Goal: Information Seeking & Learning: Learn about a topic

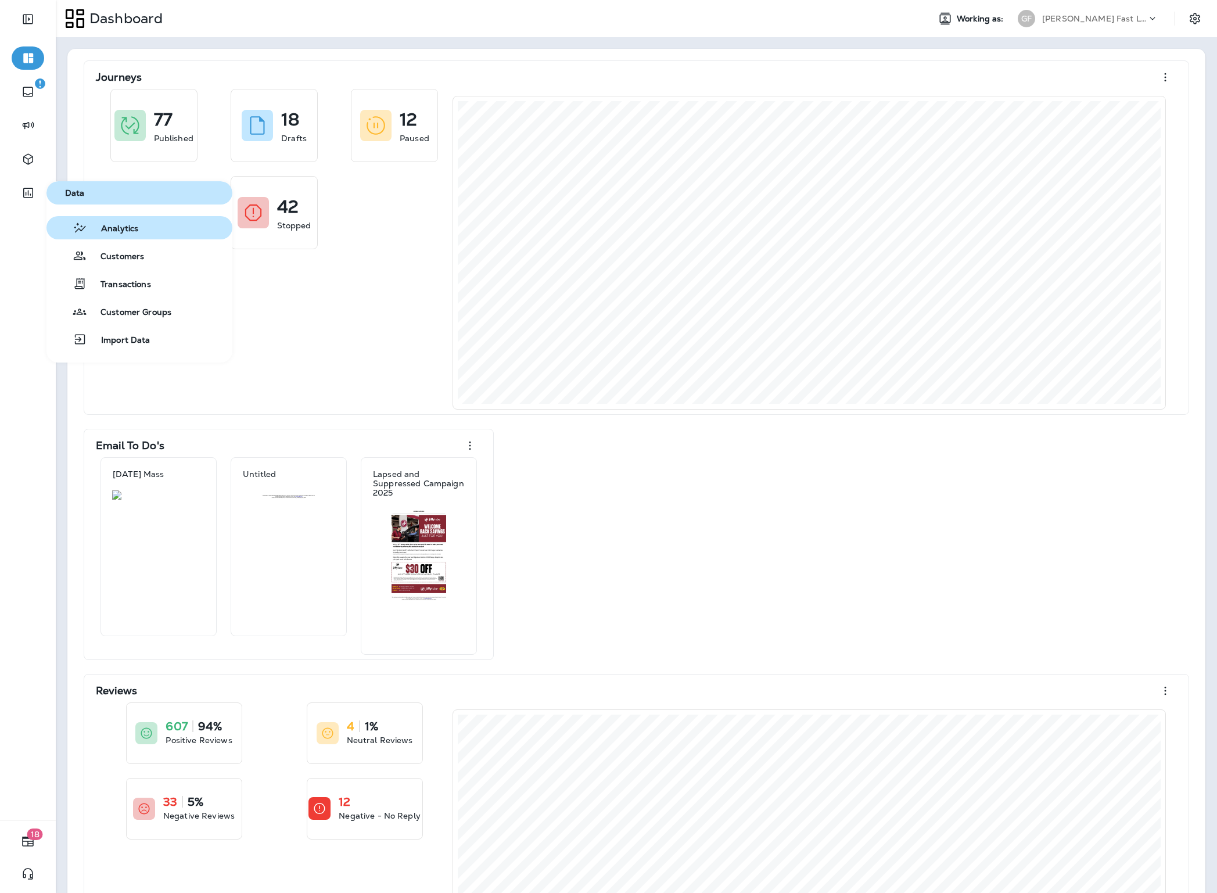
click at [140, 228] on button "Analytics" at bounding box center [139, 227] width 186 height 23
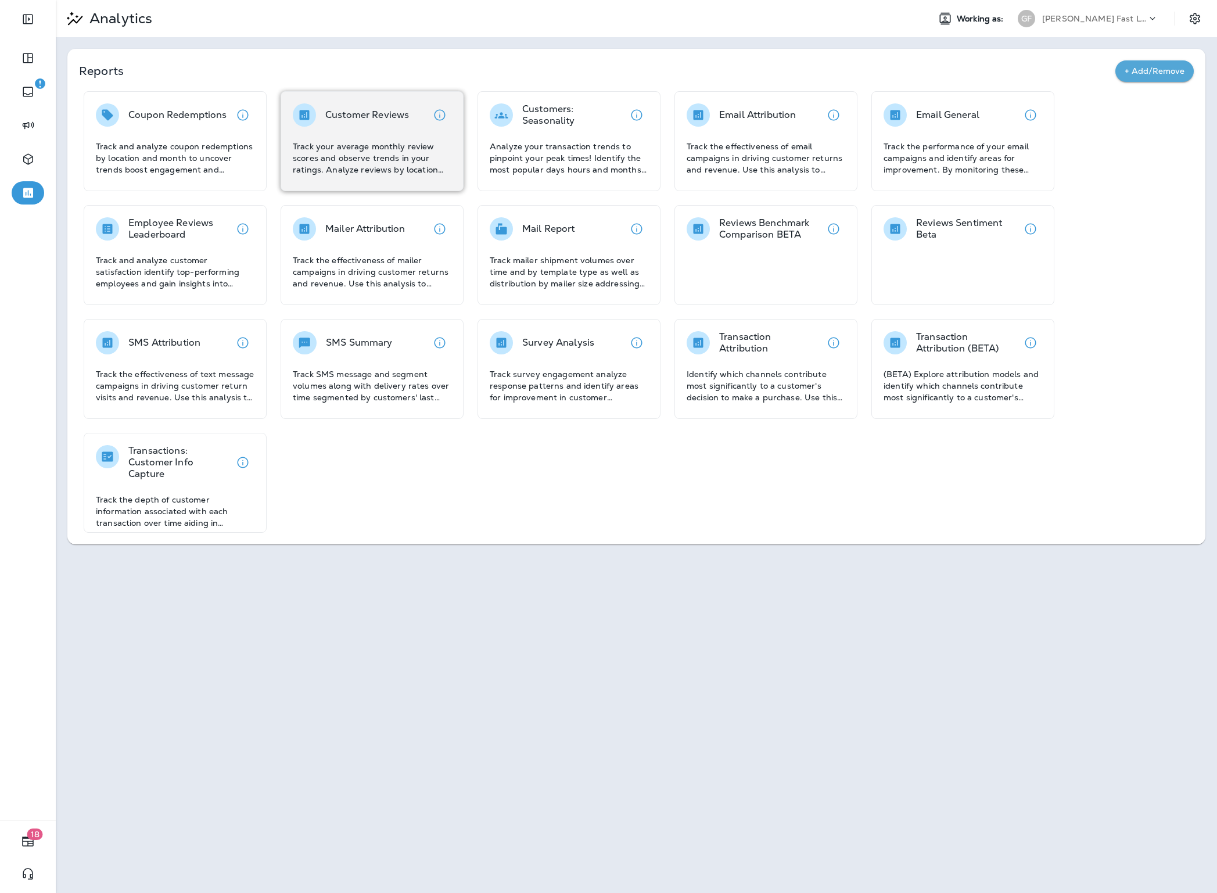
click at [394, 153] on p "Track your average monthly review scores and observe trends in your ratings. An…" at bounding box center [372, 158] width 159 height 35
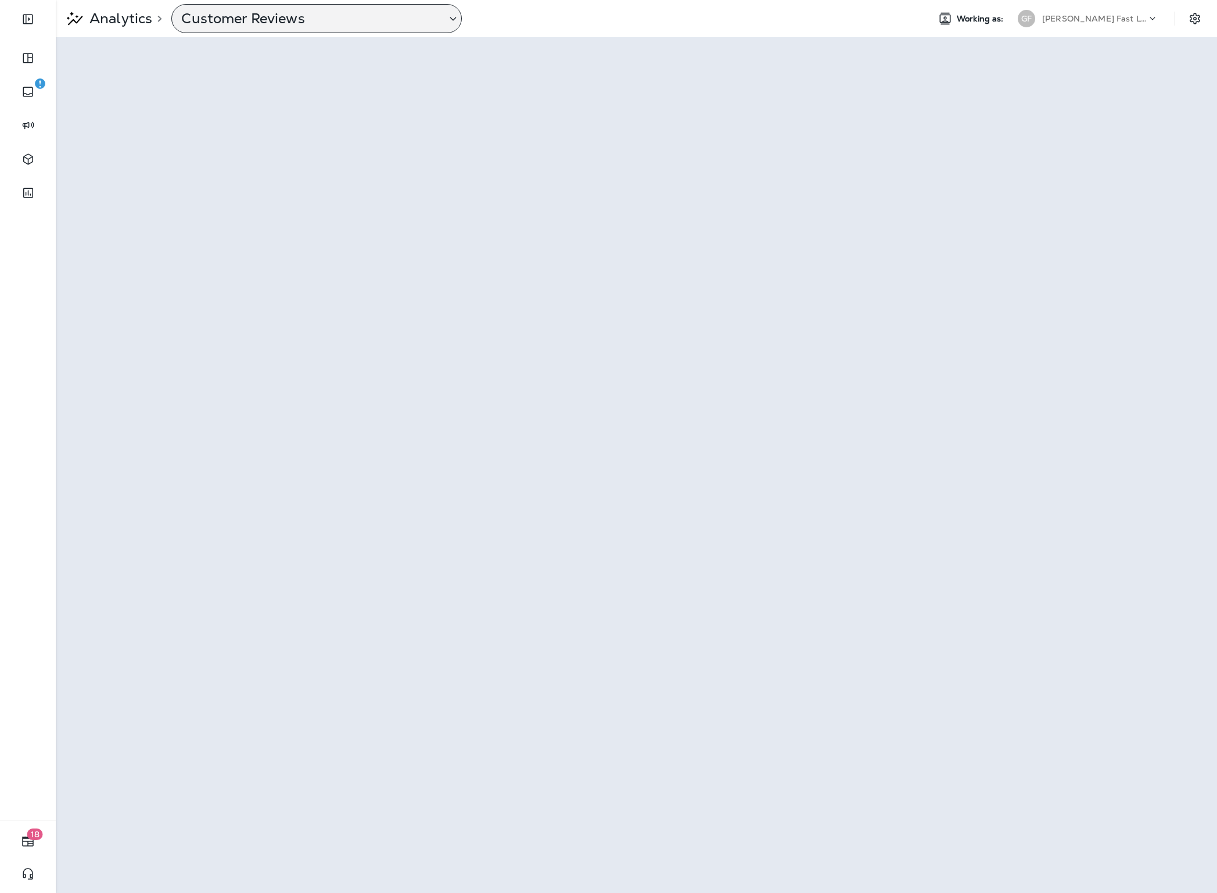
click at [264, 15] on p "Customer Reviews" at bounding box center [309, 18] width 256 height 17
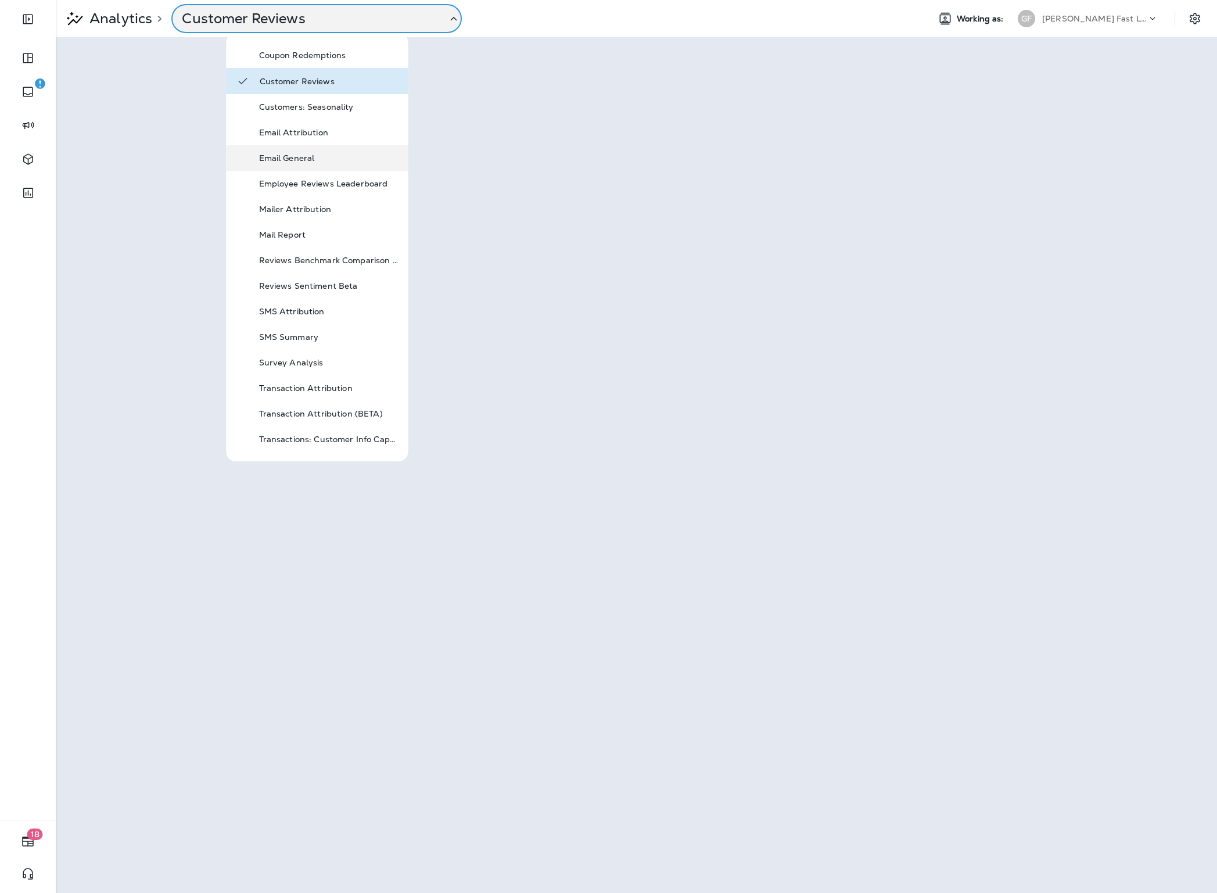
click at [315, 160] on p "Email General" at bounding box center [328, 157] width 139 height 9
